Goal: Check status: Check status

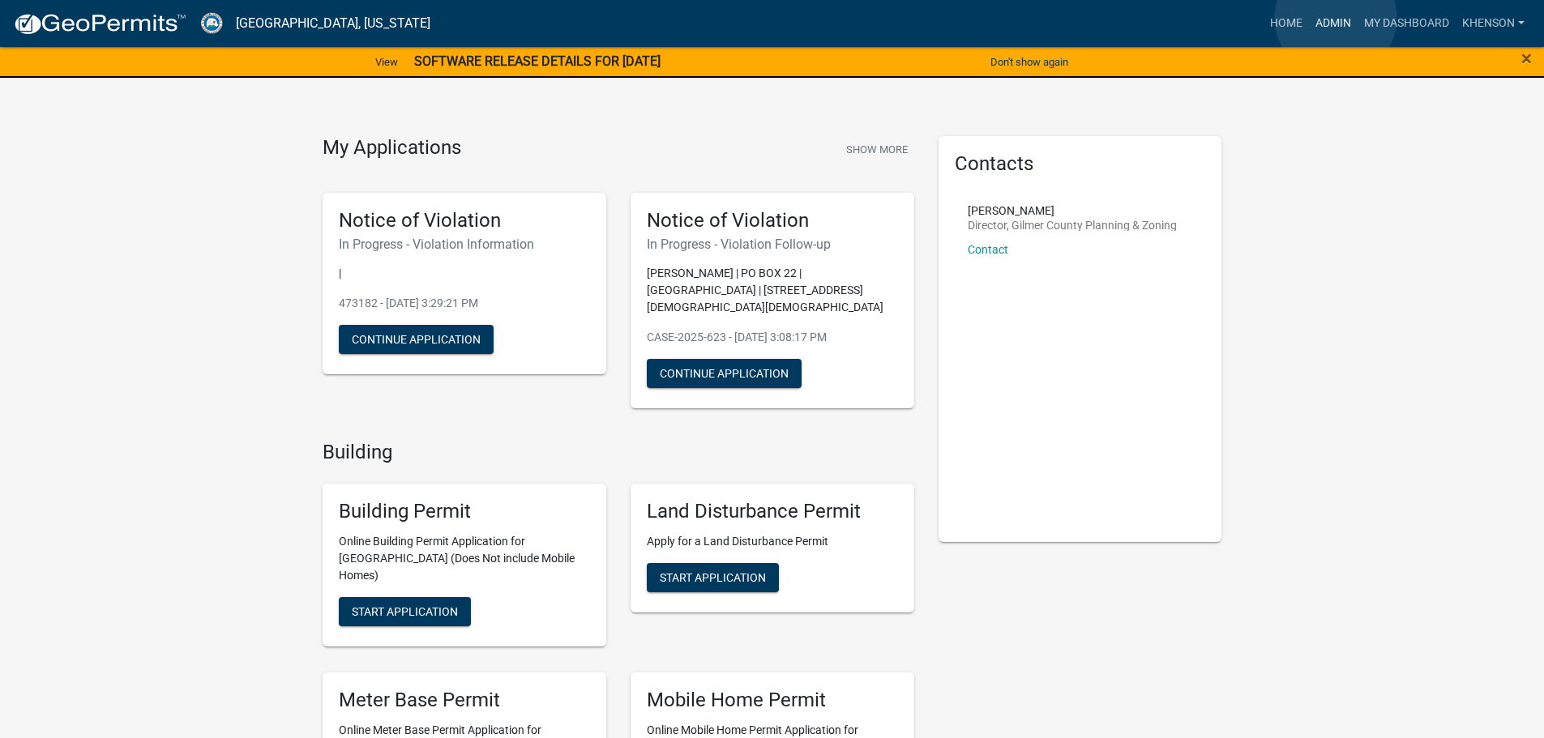
click at [1336, 18] on link "Admin" at bounding box center [1333, 23] width 49 height 31
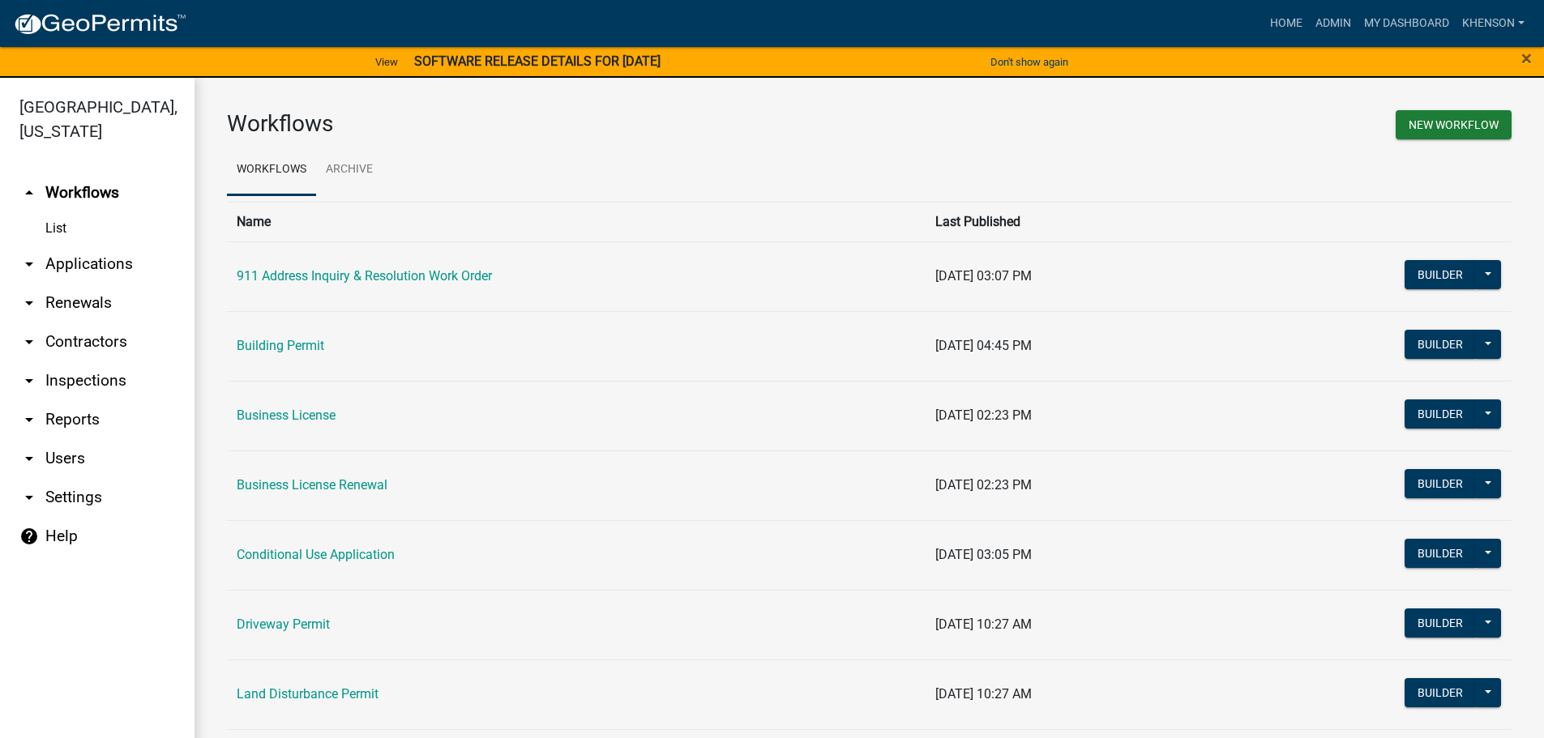
click at [102, 257] on link "arrow_drop_down Applications" at bounding box center [97, 264] width 195 height 39
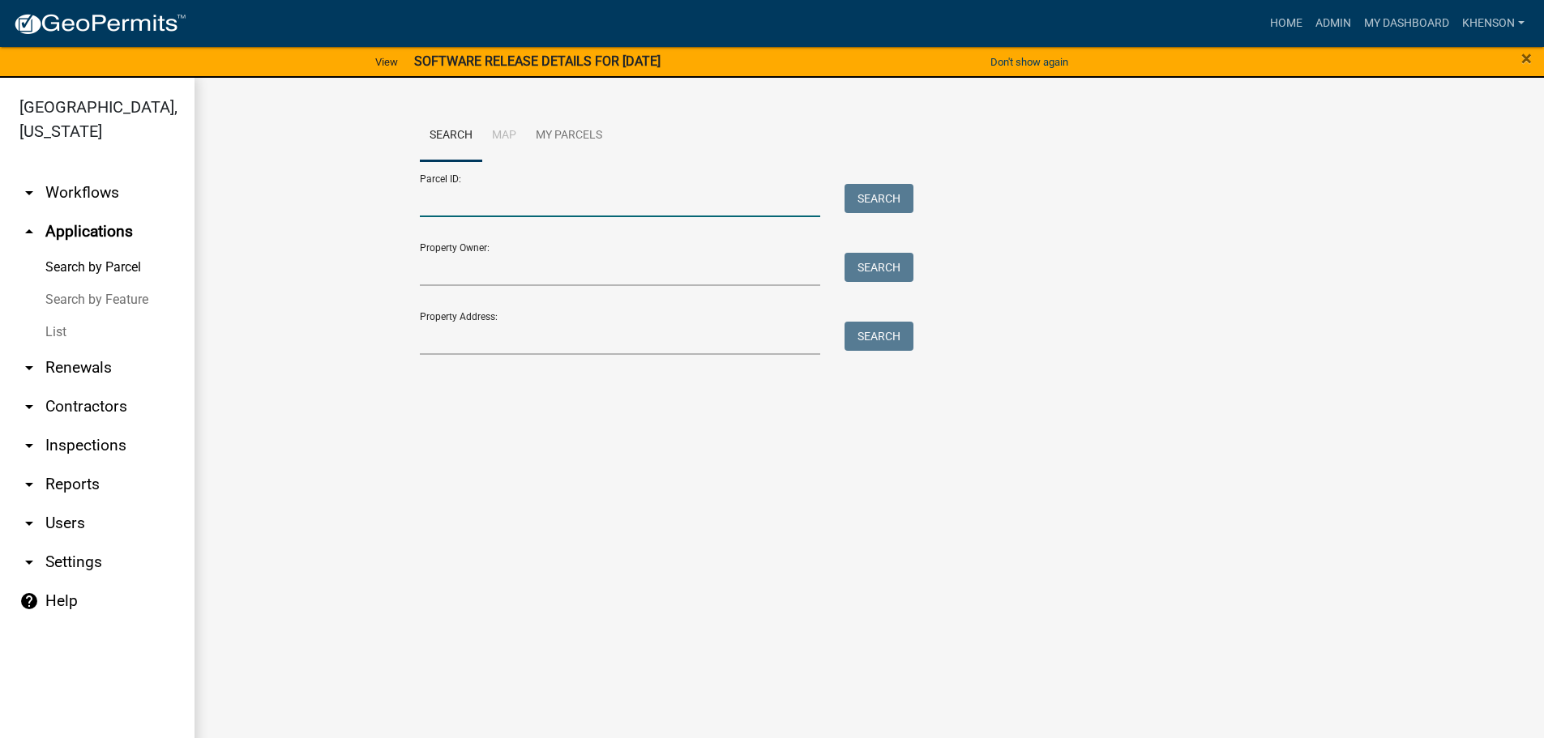
click at [450, 203] on input "Parcel ID:" at bounding box center [620, 200] width 401 height 33
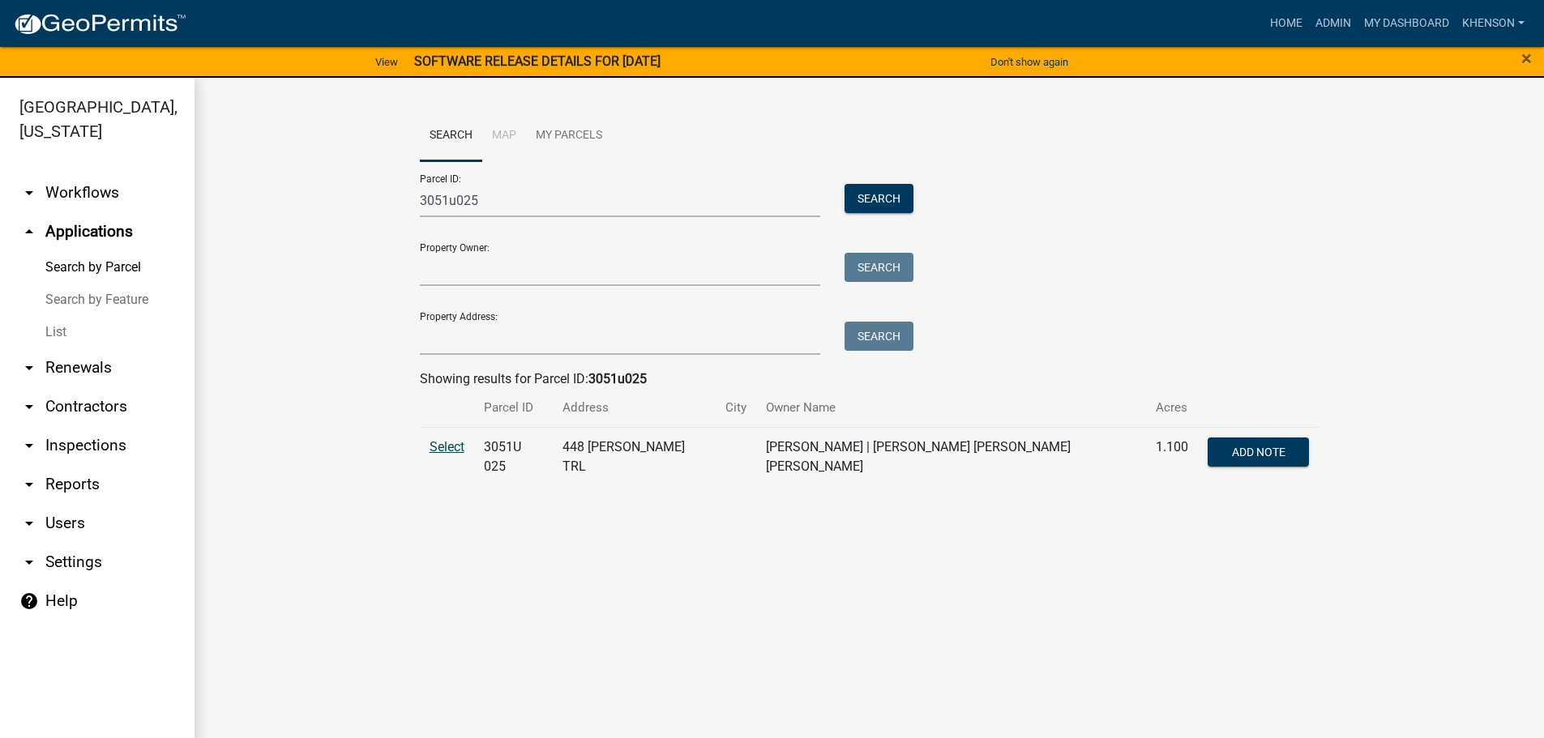
click at [437, 451] on span "Select" at bounding box center [447, 446] width 35 height 15
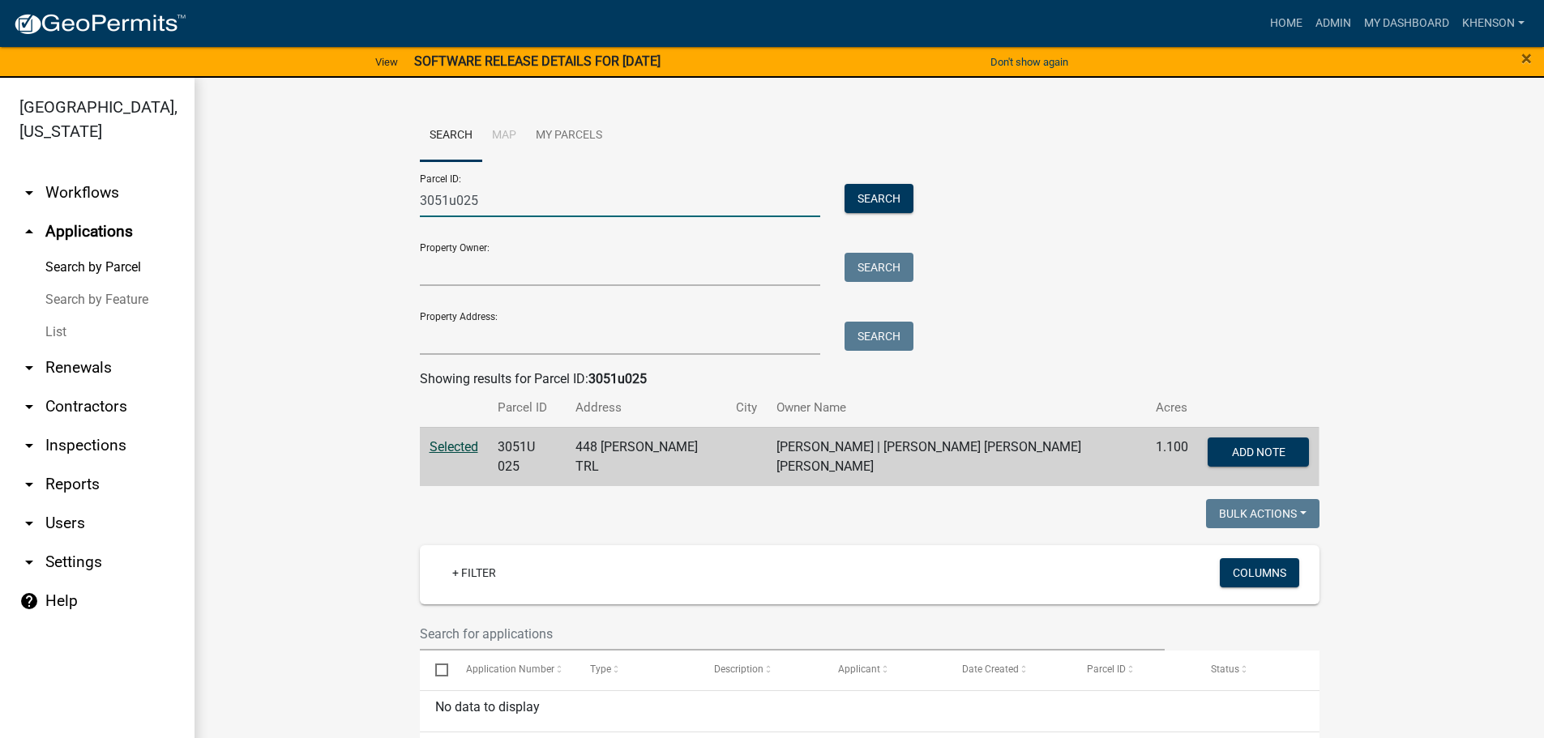
click at [477, 200] on input "3051u025" at bounding box center [620, 200] width 401 height 33
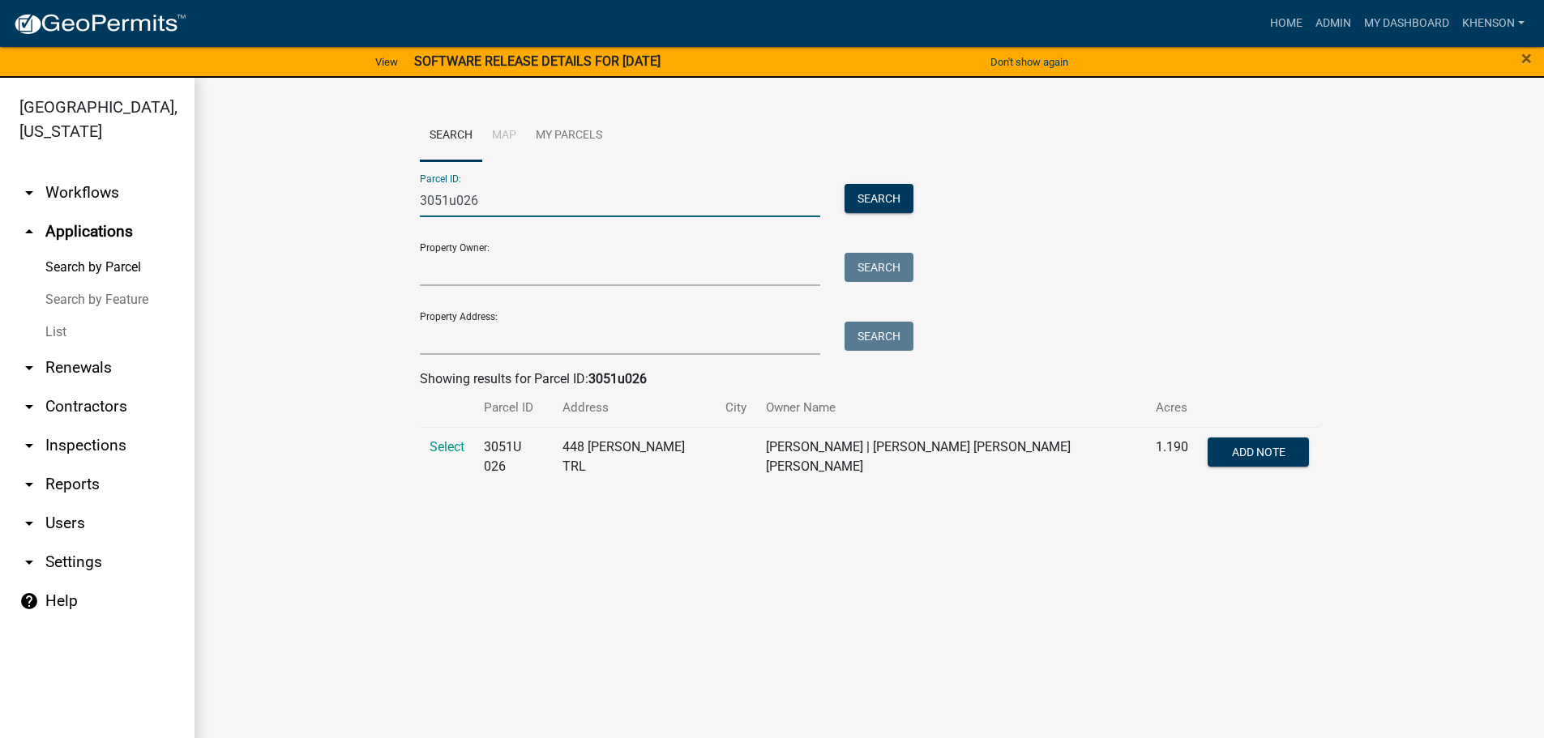
click at [445, 438] on td "Select" at bounding box center [447, 456] width 54 height 59
click at [441, 447] on span "Select" at bounding box center [447, 446] width 35 height 15
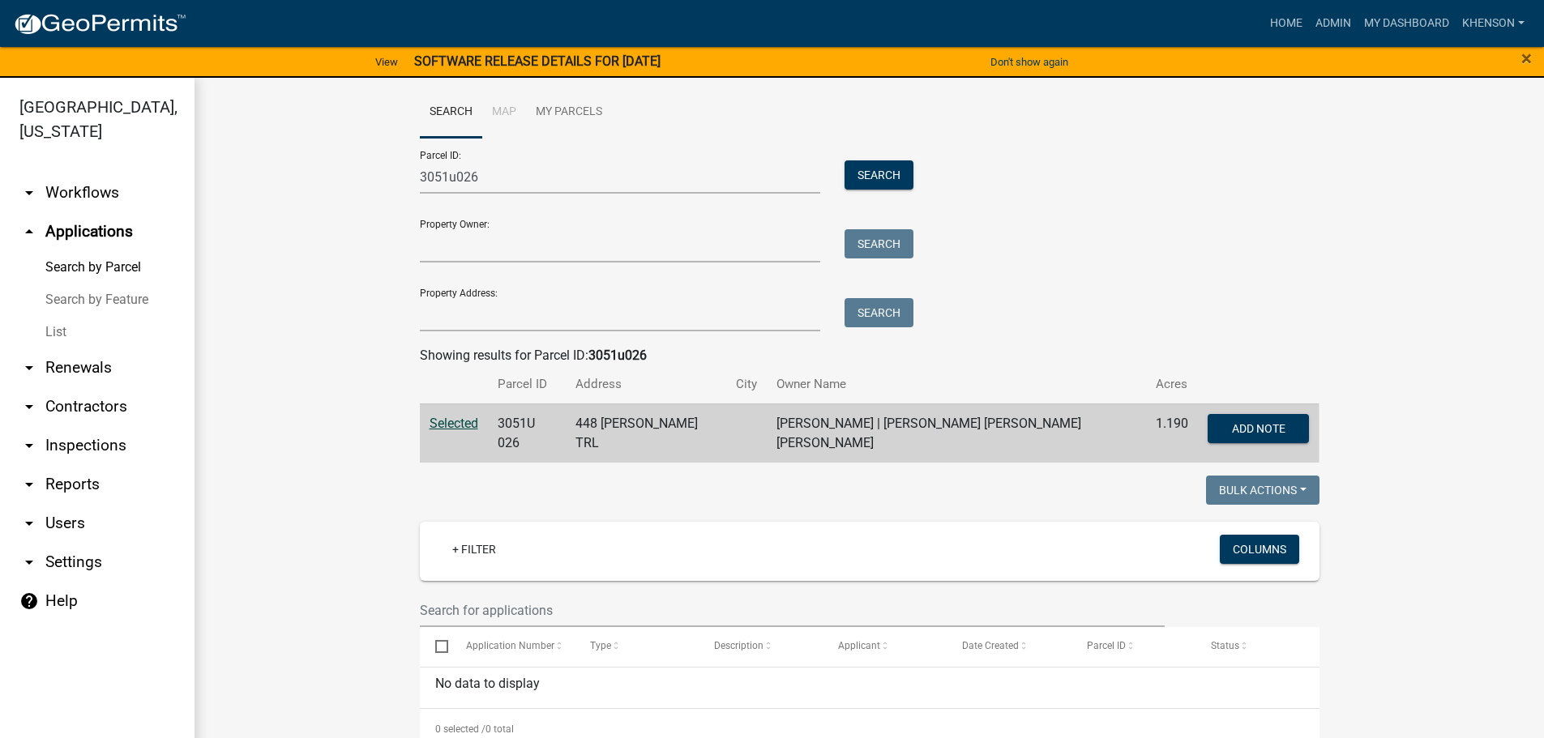
scroll to position [42, 0]
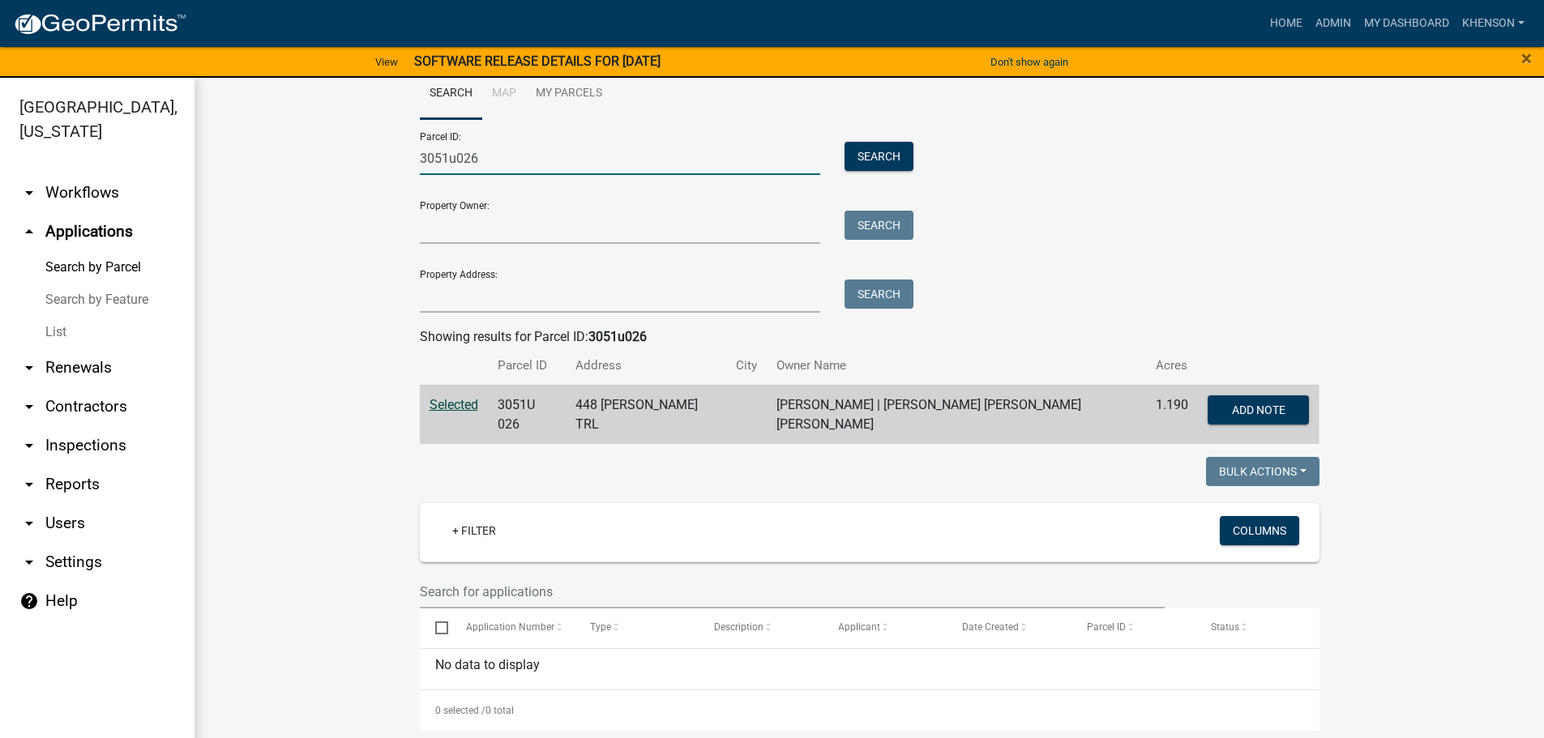
click at [482, 154] on input "3051u026" at bounding box center [620, 158] width 401 height 33
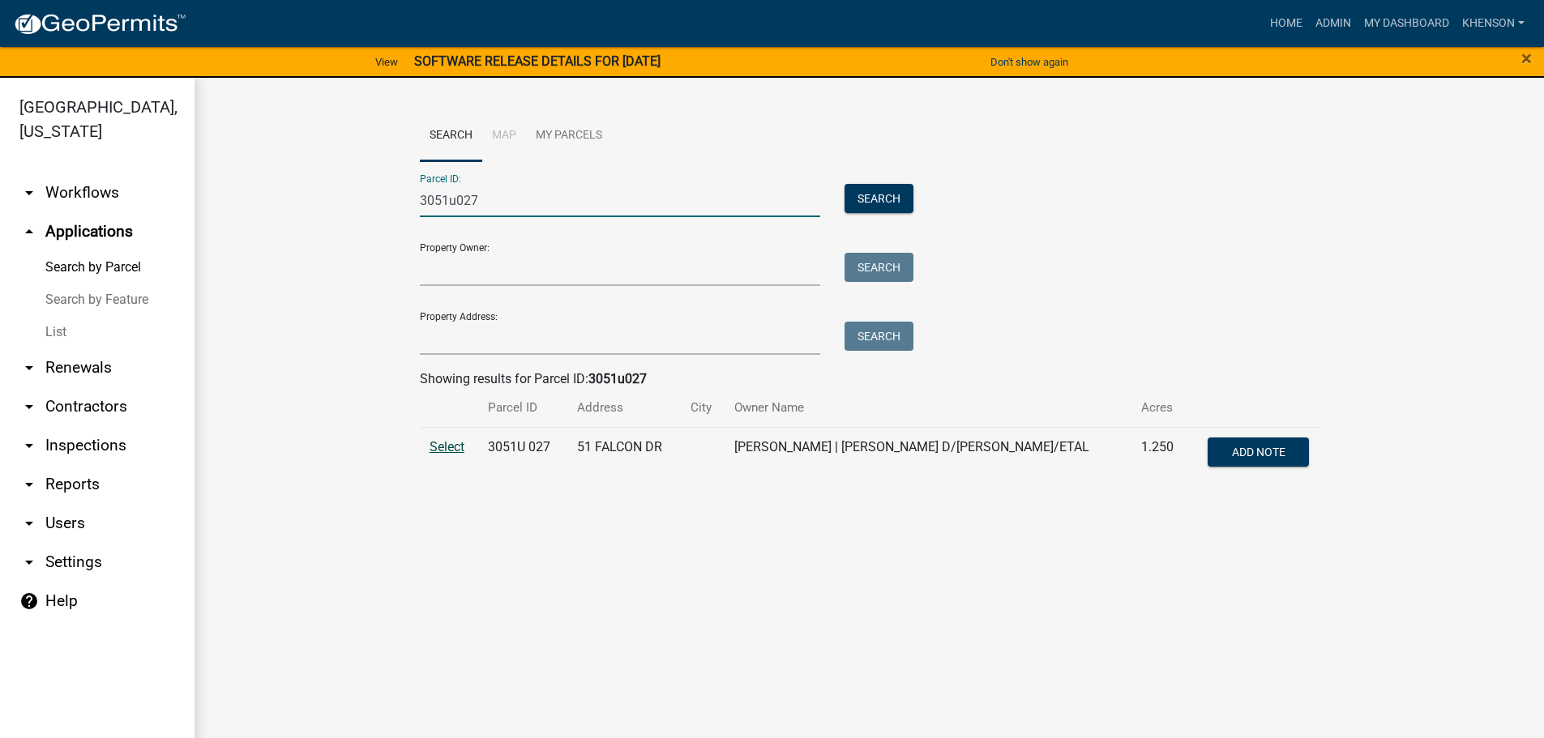
type input "3051u027"
click at [450, 444] on span "Select" at bounding box center [447, 446] width 35 height 15
